Goal: Find specific page/section: Find specific page/section

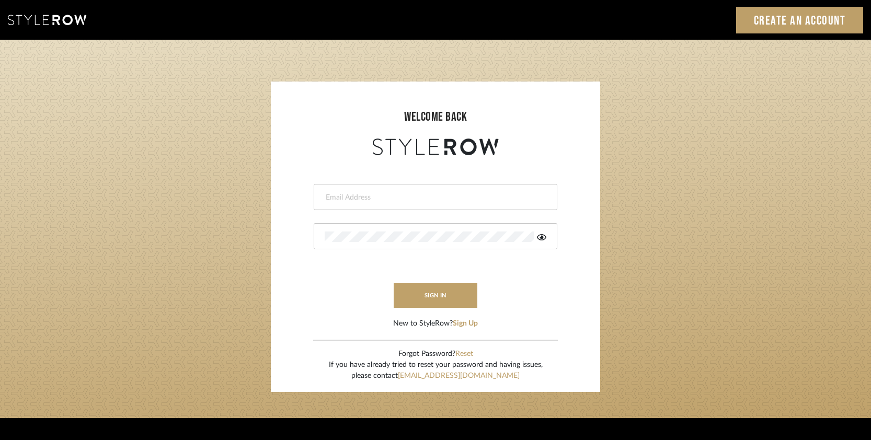
click at [446, 192] on input "email" at bounding box center [434, 197] width 219 height 10
type input "[EMAIL_ADDRESS][DOMAIN_NAME]"
click at [438, 301] on button "sign in" at bounding box center [436, 296] width 84 height 25
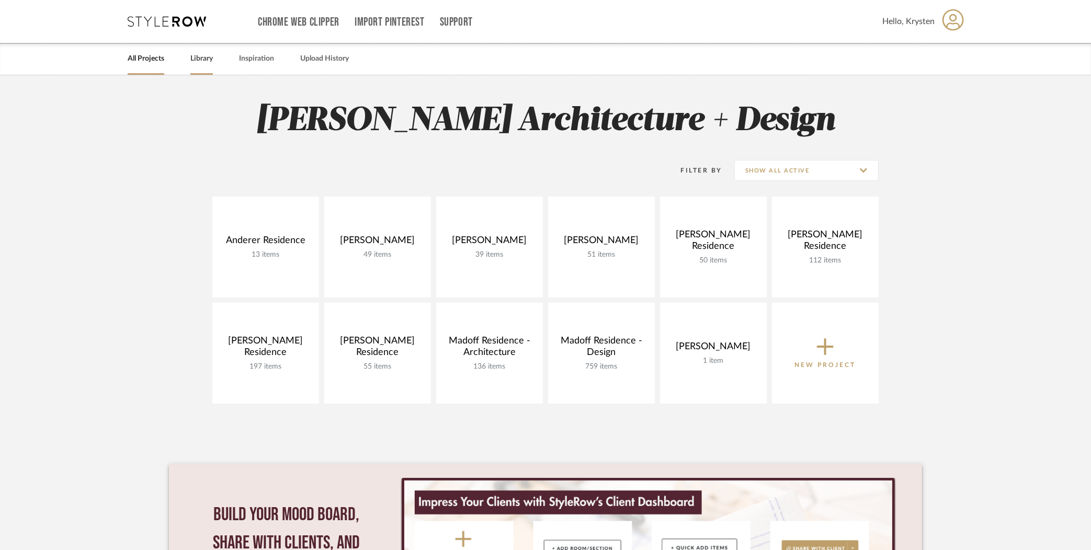
click at [207, 58] on link "Library" at bounding box center [201, 59] width 22 height 14
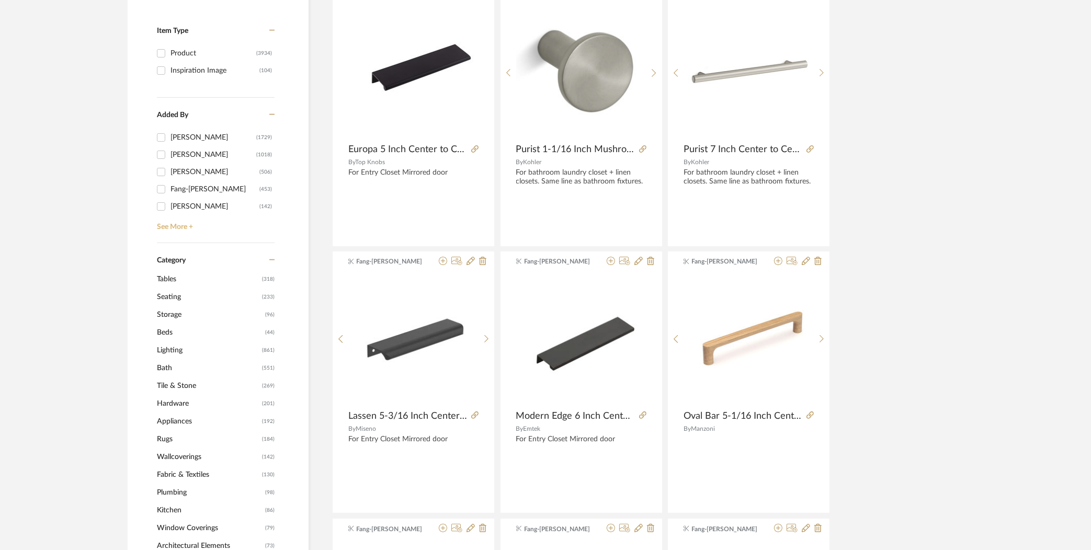
scroll to position [216, 0]
click at [174, 348] on span "Lighting" at bounding box center [208, 350] width 103 height 18
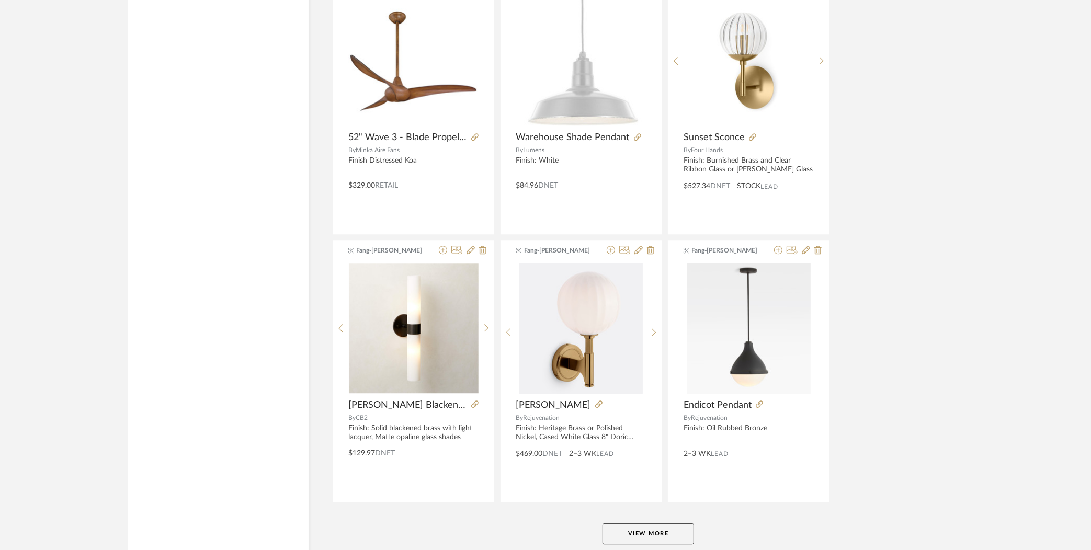
scroll to position [3023, 0]
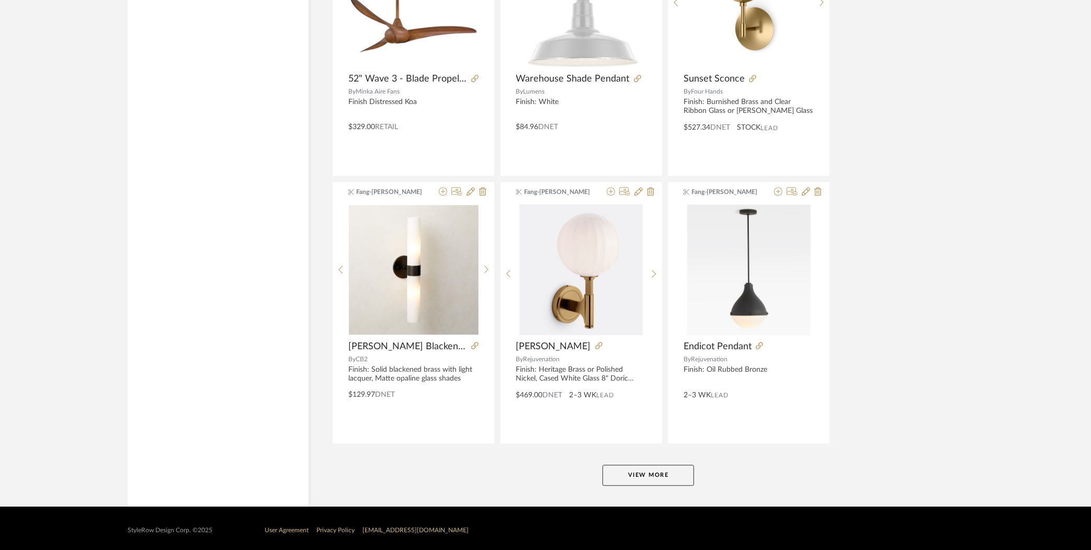
click at [648, 470] on button "View More" at bounding box center [649, 475] width 92 height 21
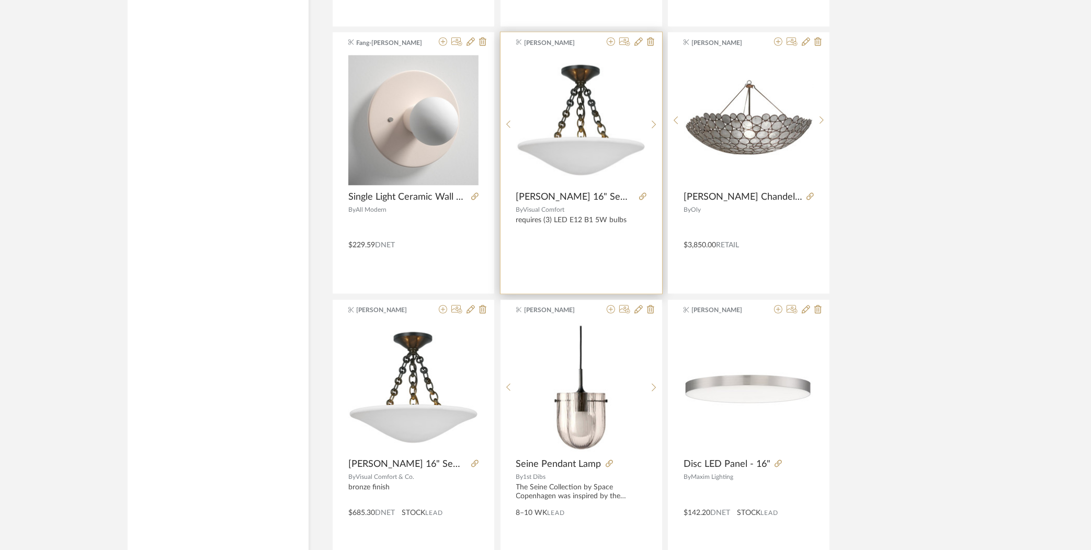
scroll to position [6229, 0]
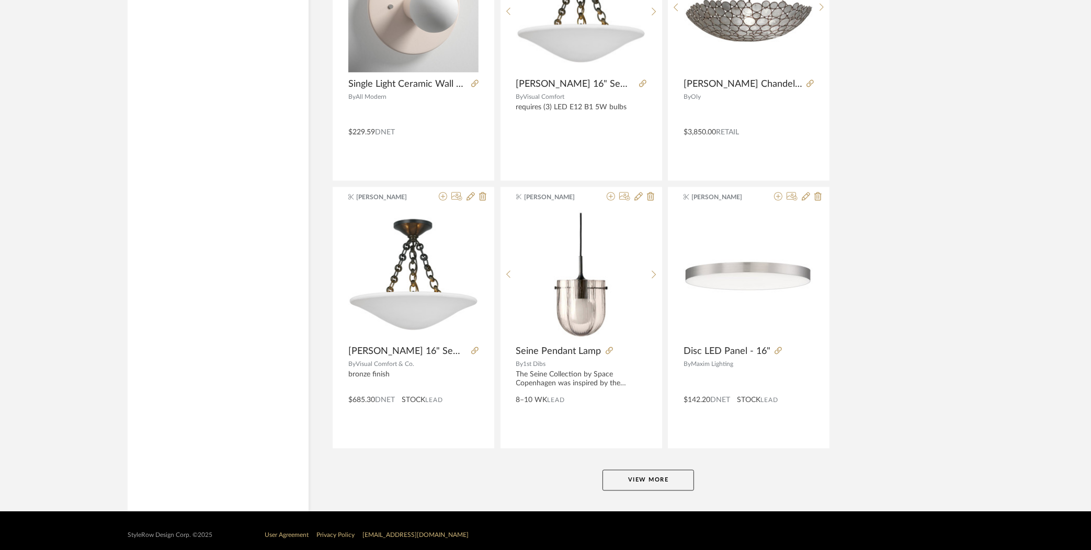
click at [646, 470] on button "View More" at bounding box center [649, 480] width 92 height 21
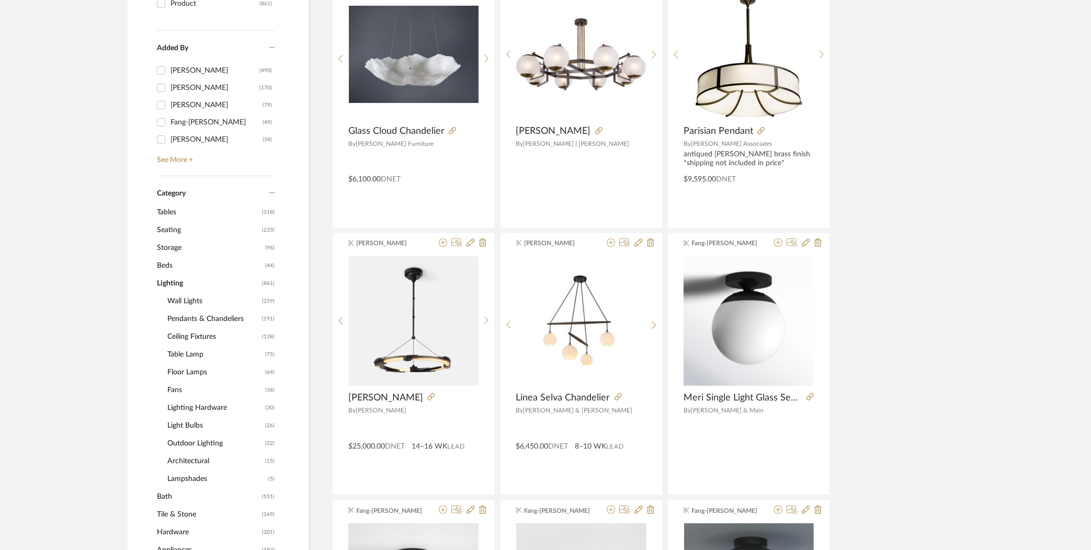
scroll to position [300, 0]
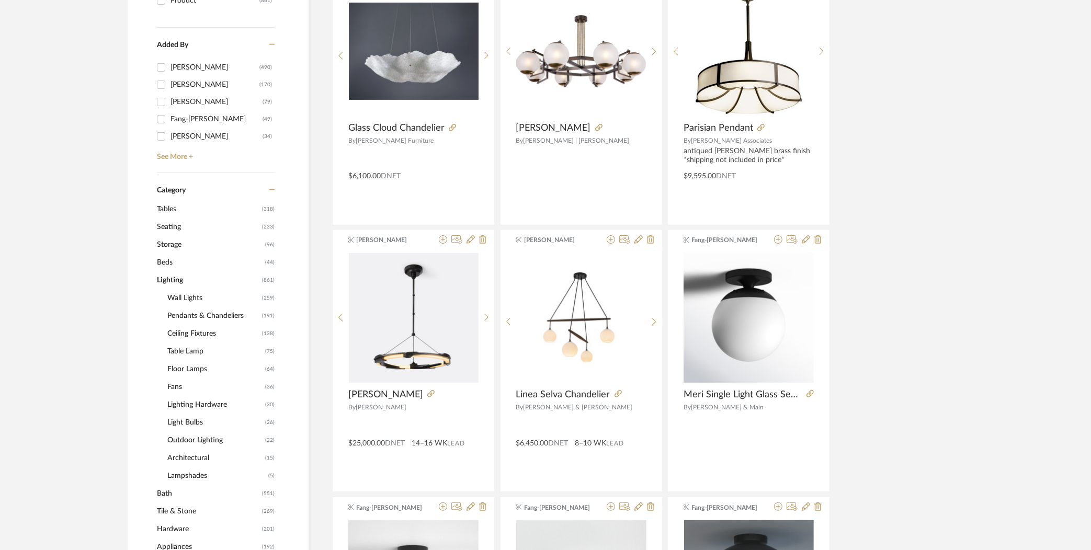
click at [195, 331] on span "Ceiling Fixtures" at bounding box center [213, 334] width 92 height 18
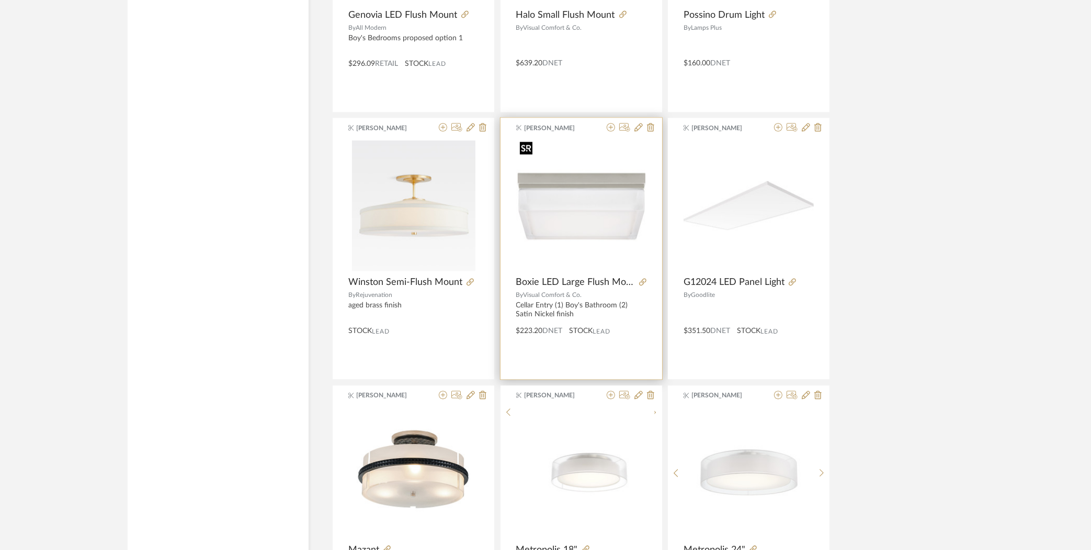
scroll to position [2277, 0]
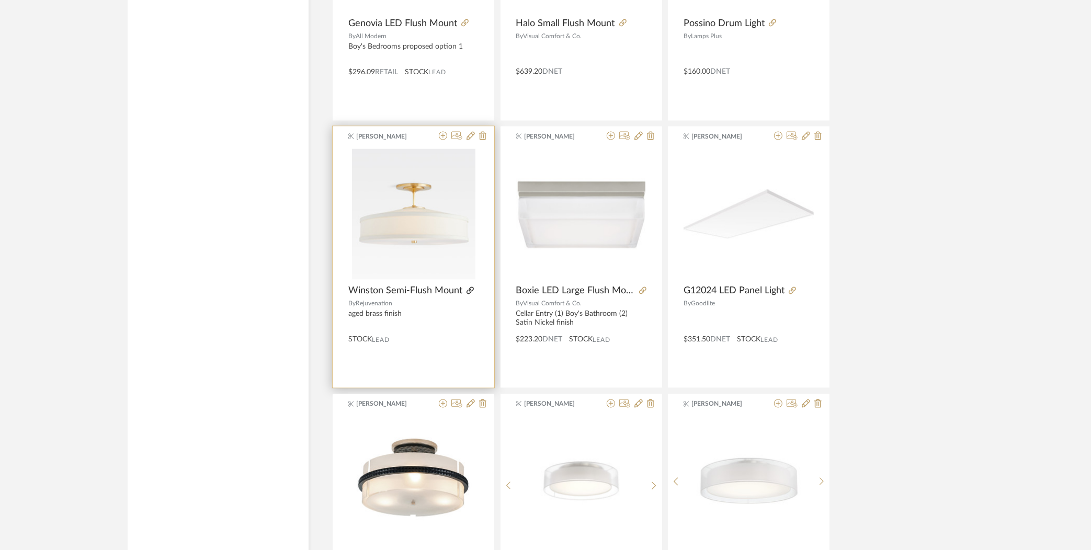
click at [471, 287] on icon at bounding box center [470, 290] width 7 height 7
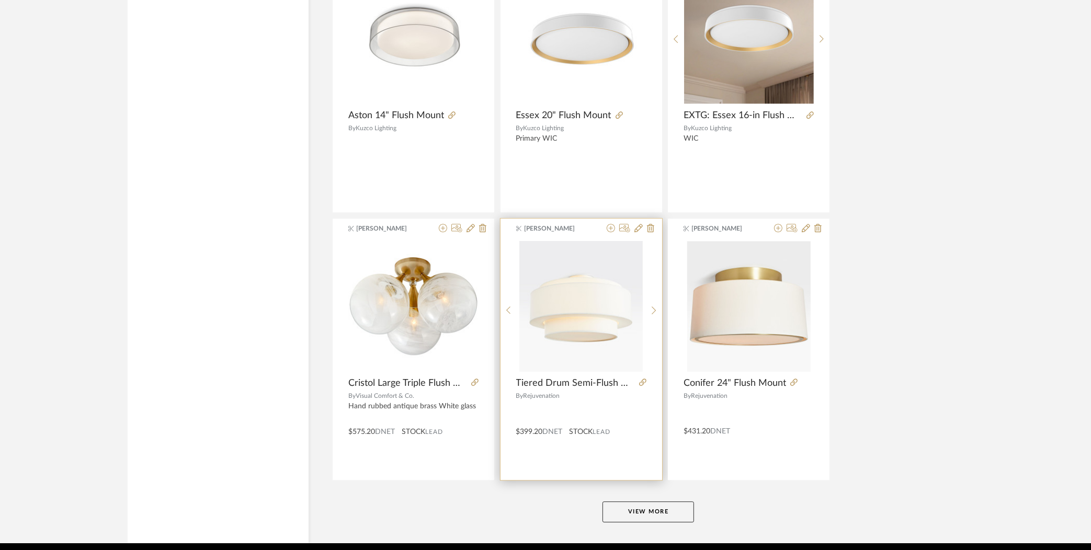
scroll to position [2990, 0]
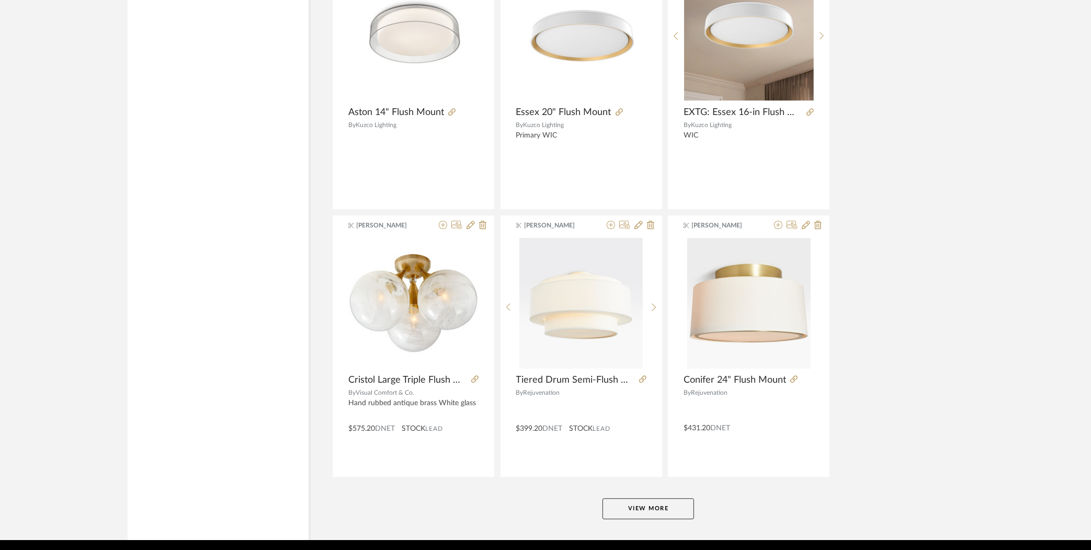
click at [625, 501] on button "View More" at bounding box center [649, 509] width 92 height 21
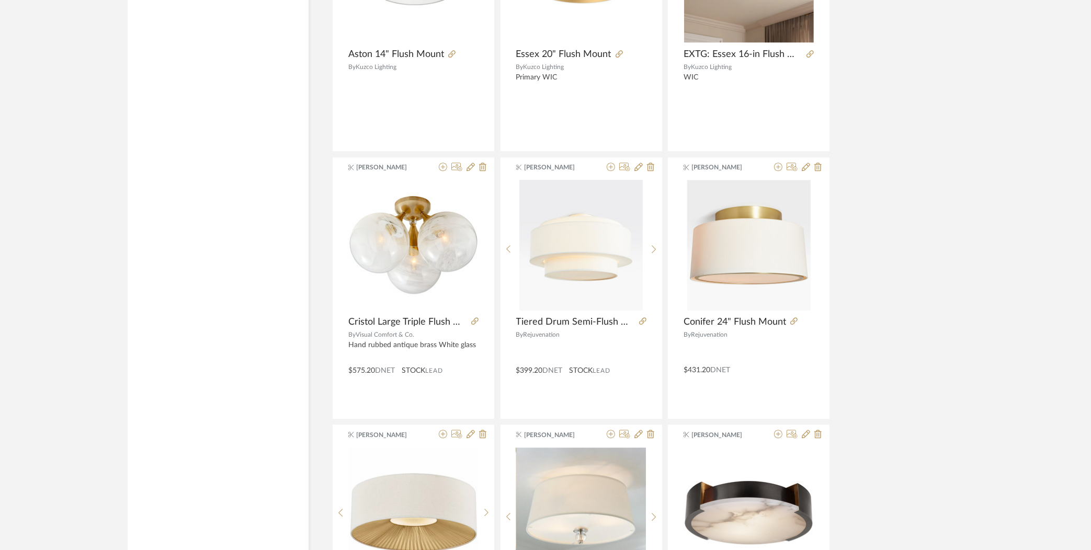
scroll to position [2982, 0]
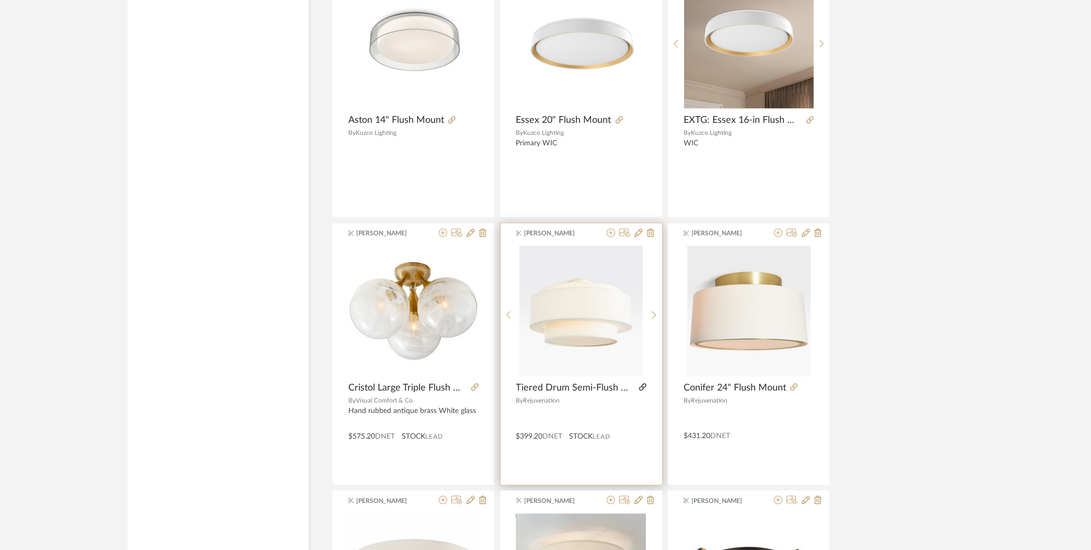
click at [642, 383] on icon at bounding box center [642, 386] width 7 height 7
